Goal: Entertainment & Leisure: Browse casually

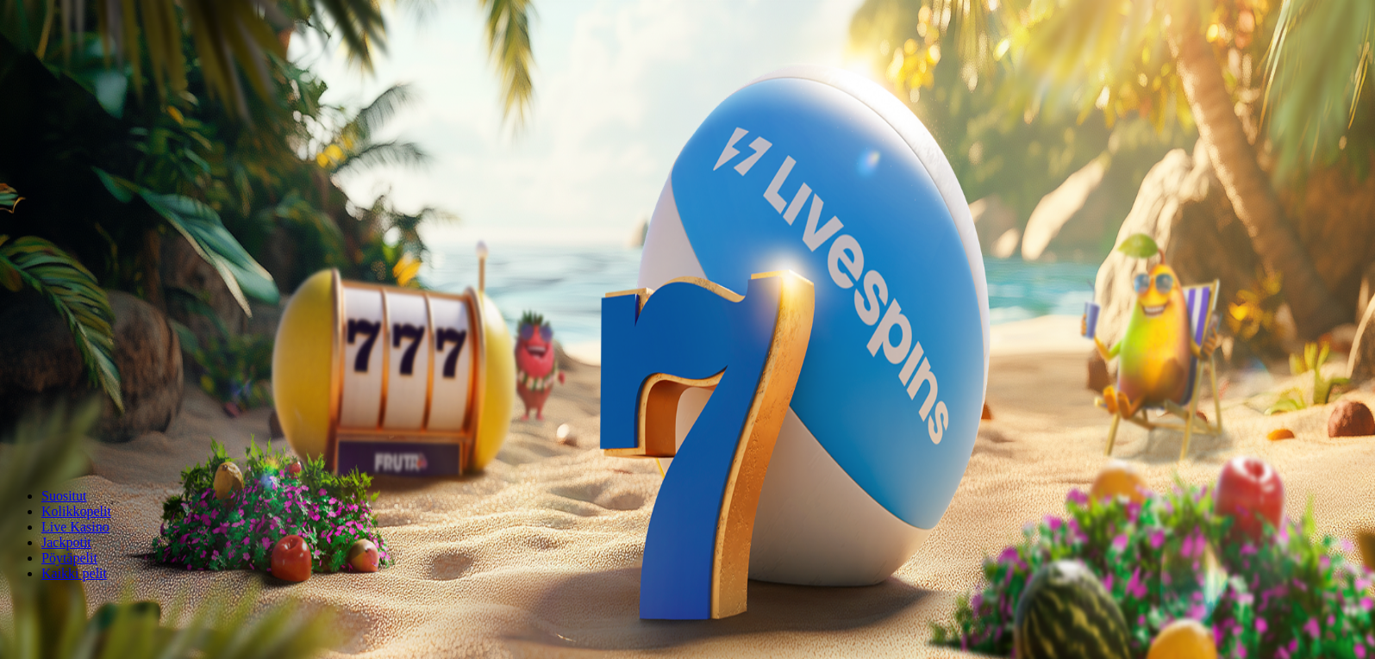
click at [116, 69] on span "Kirjaudu" at bounding box center [119, 62] width 42 height 13
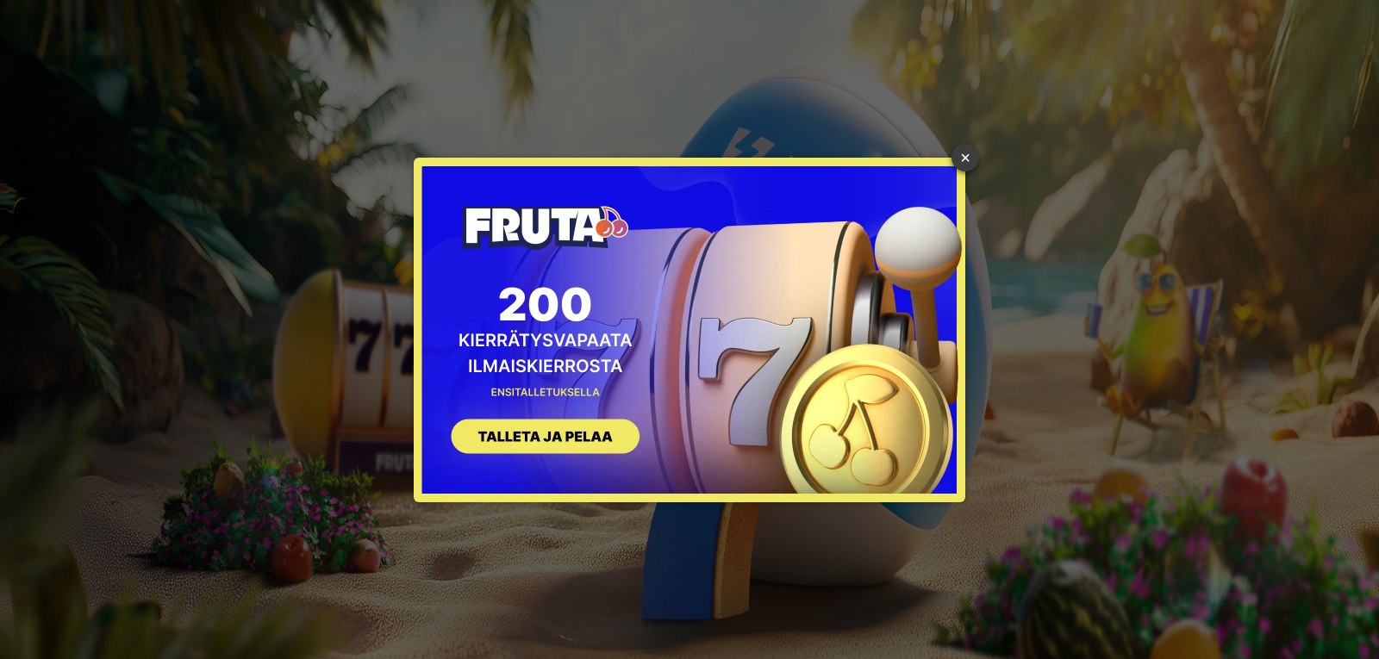
click at [963, 158] on link "×" at bounding box center [965, 158] width 28 height 28
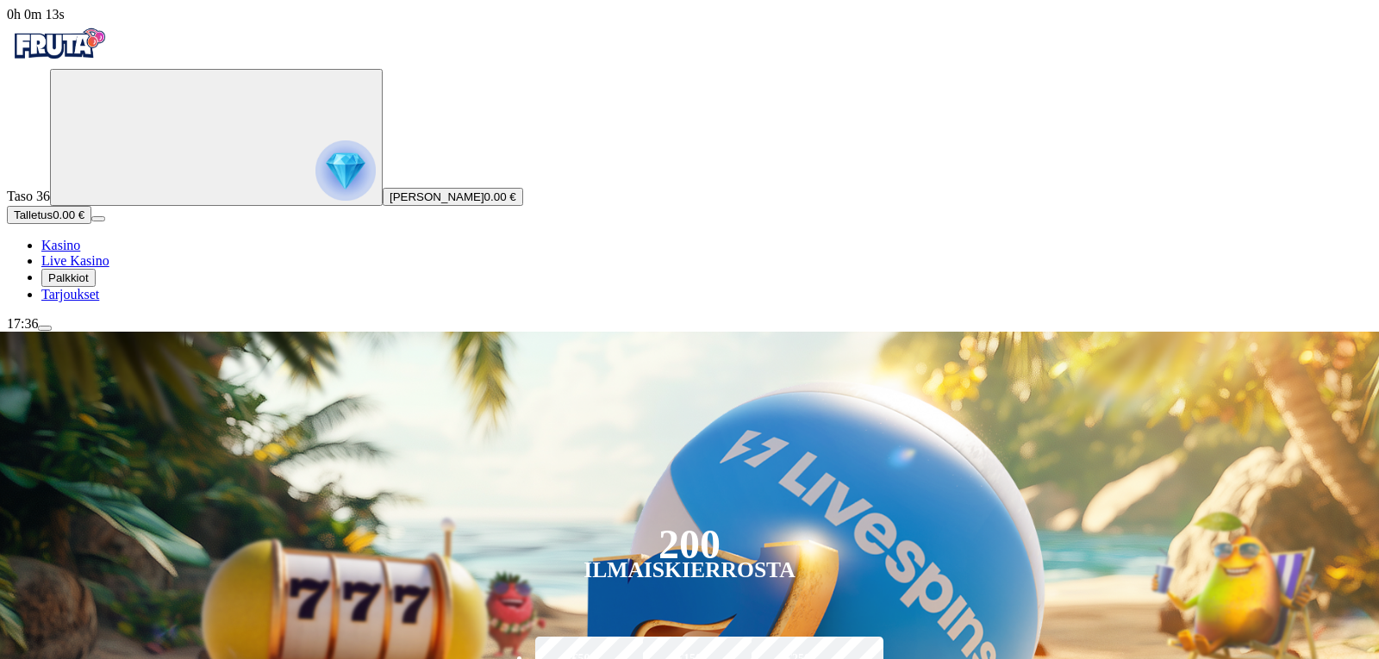
click at [89, 284] on span "Palkkiot" at bounding box center [68, 277] width 41 height 13
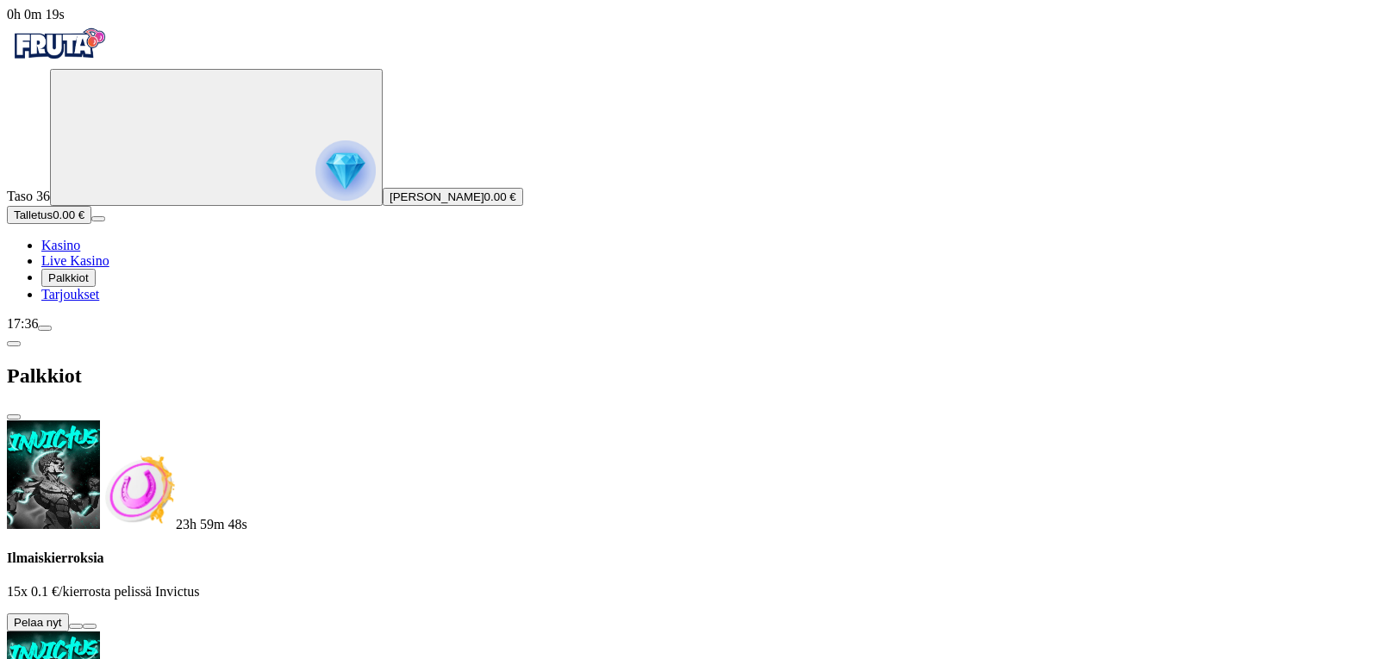
click at [83, 624] on button at bounding box center [76, 626] width 14 height 5
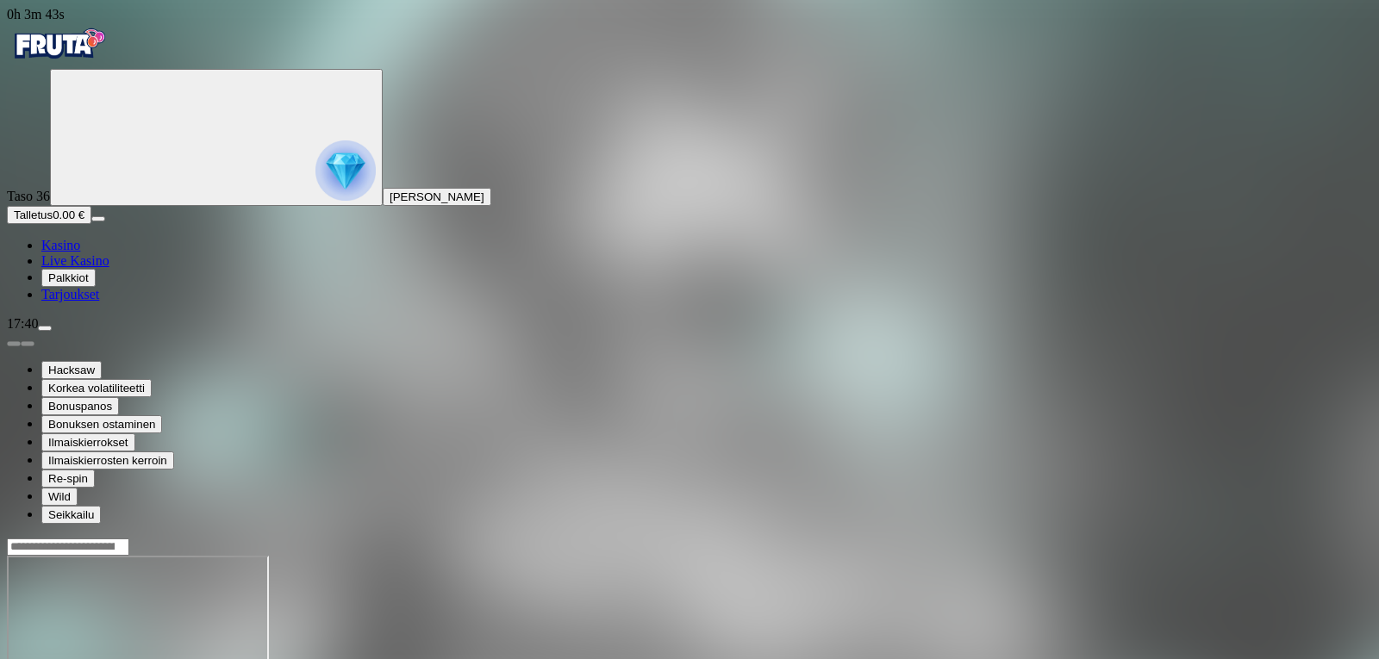
click at [45, 328] on span "menu icon" at bounding box center [45, 328] width 0 height 0
click at [1035, 538] on div at bounding box center [689, 547] width 1365 height 18
click at [129, 539] on input "Search" at bounding box center [68, 547] width 122 height 17
type input "**********"
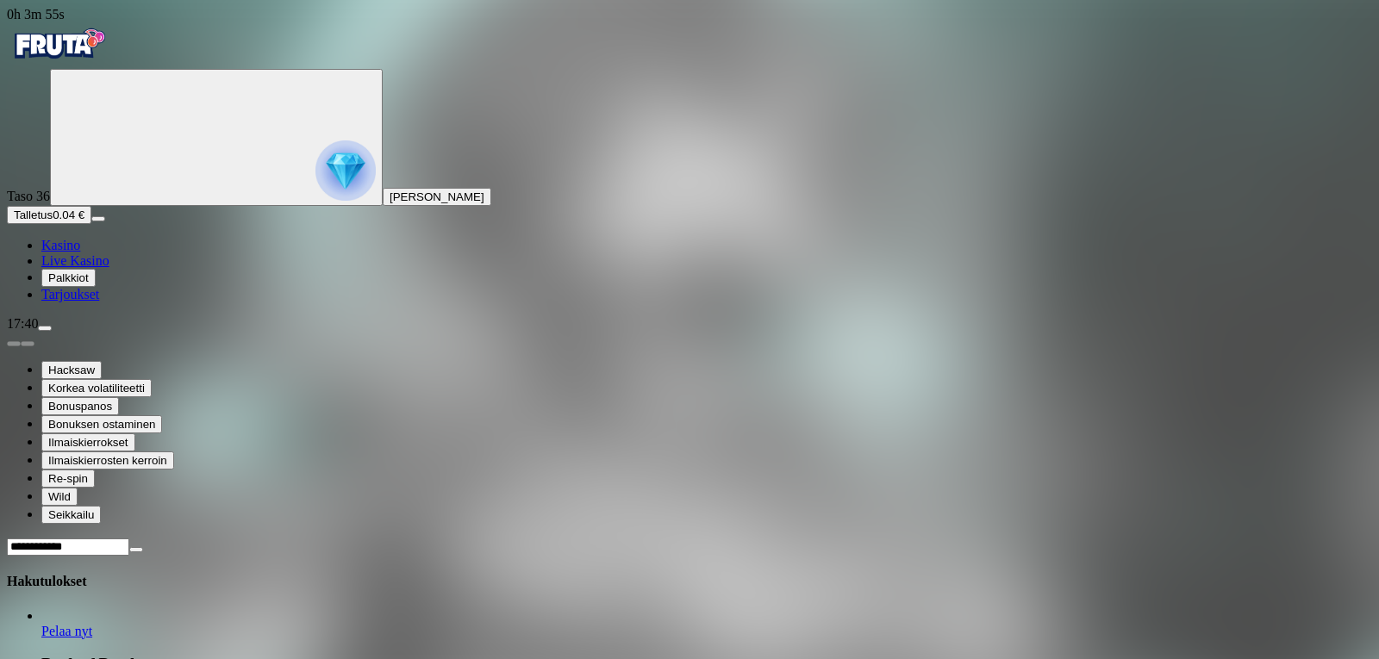
click at [92, 624] on span "Pelaa nyt" at bounding box center [66, 631] width 51 height 15
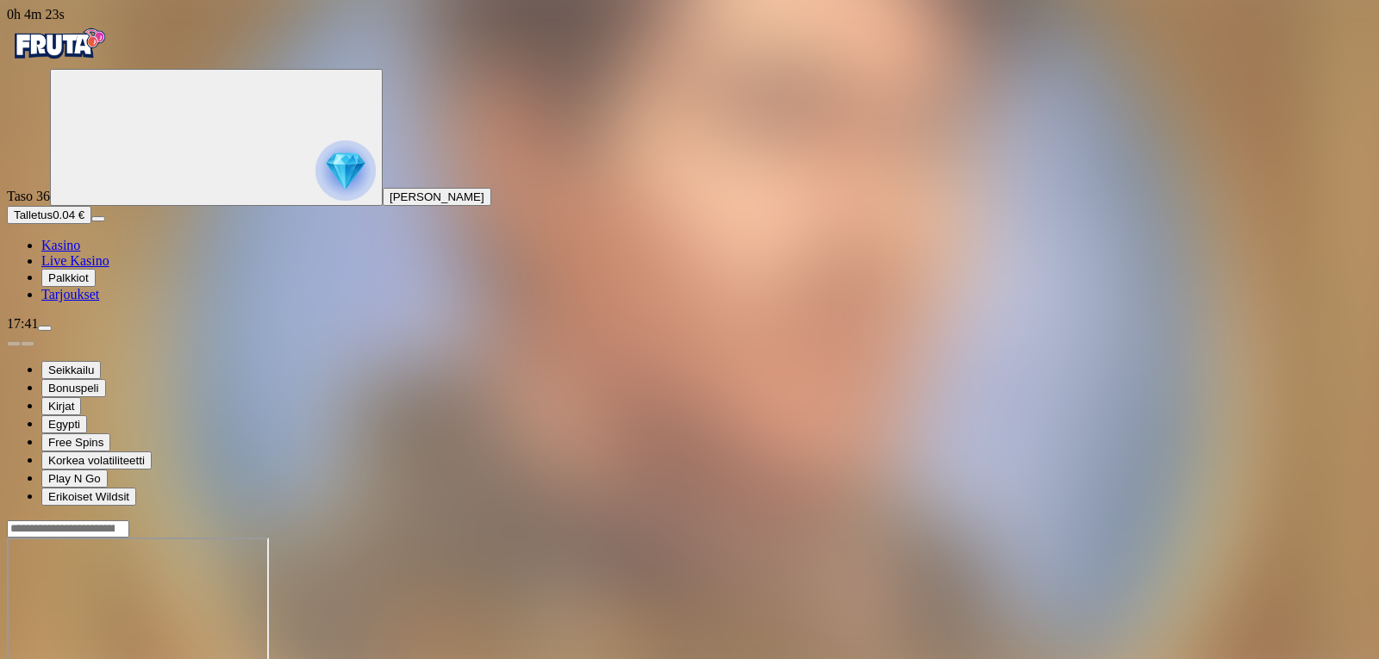
click at [45, 328] on span "menu icon" at bounding box center [45, 328] width 0 height 0
